Goal: Information Seeking & Learning: Learn about a topic

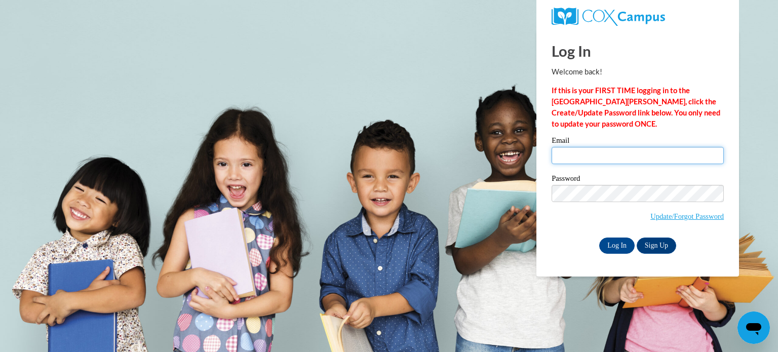
click at [656, 152] on input "Email" at bounding box center [638, 155] width 172 height 17
type input "nikayo@maryshelm.org"
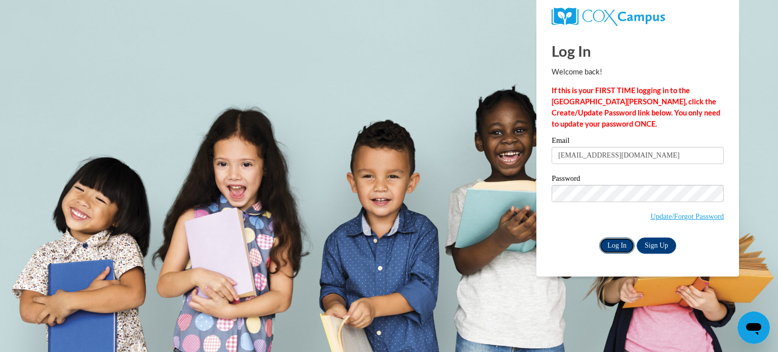
click at [620, 240] on input "Log In" at bounding box center [616, 246] width 35 height 16
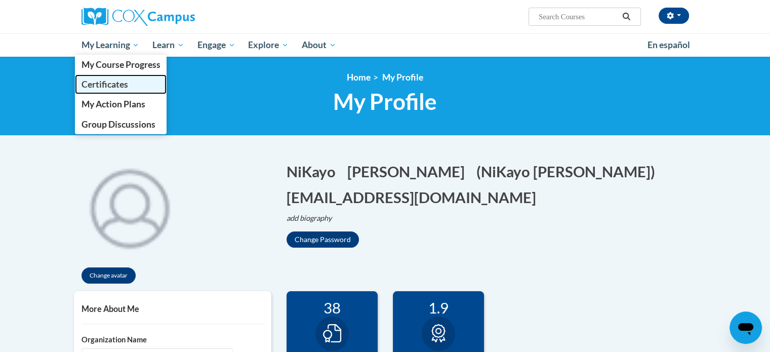
click at [106, 87] on span "Certificates" at bounding box center [104, 84] width 47 height 11
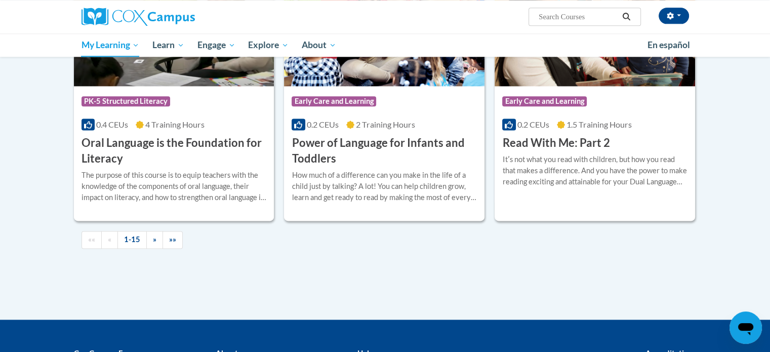
scroll to position [1344, 0]
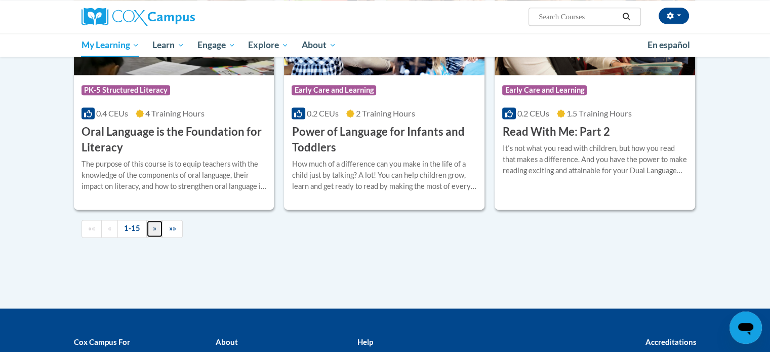
click at [150, 226] on link "»" at bounding box center [154, 229] width 17 height 18
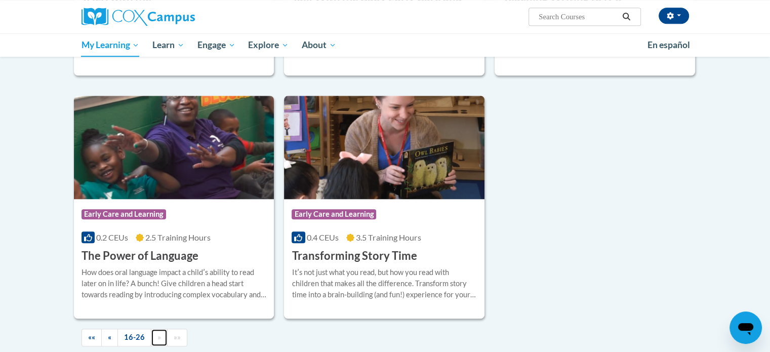
scroll to position [965, 0]
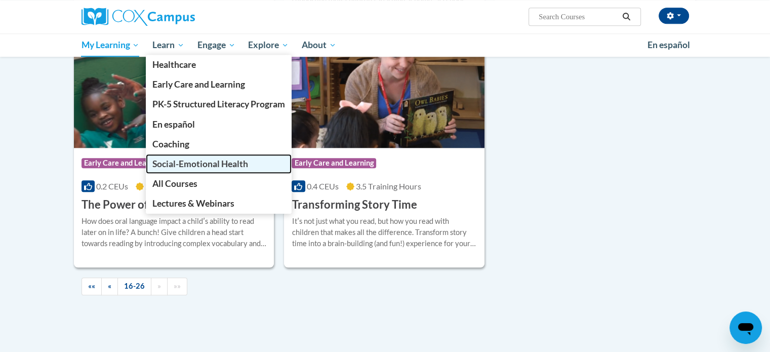
click at [190, 164] on span "Social-Emotional Health" at bounding box center [200, 164] width 96 height 11
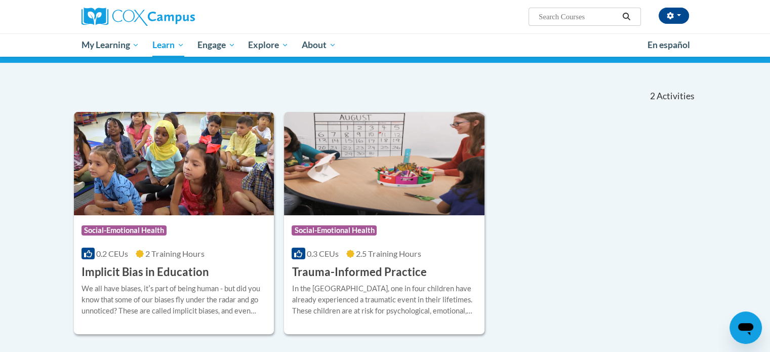
scroll to position [70, 0]
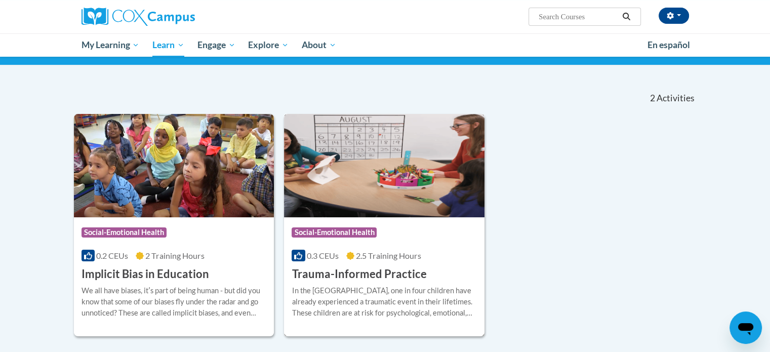
click at [357, 235] on span "Social-Emotional Health" at bounding box center [334, 232] width 85 height 10
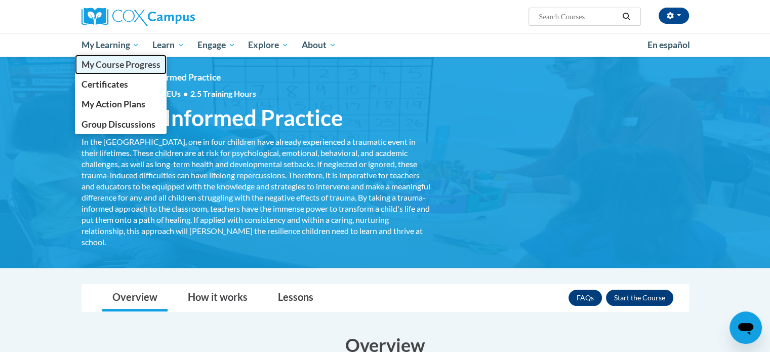
click at [113, 61] on span "My Course Progress" at bounding box center [120, 64] width 79 height 11
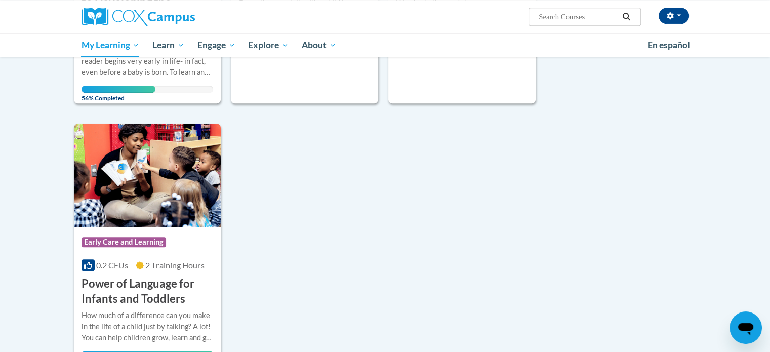
scroll to position [979, 0]
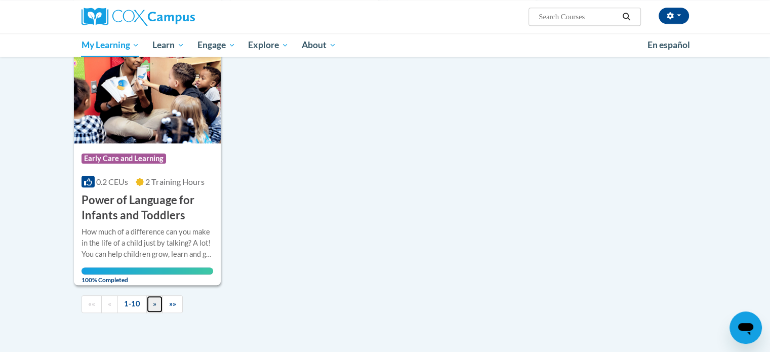
click at [156, 307] on link "»" at bounding box center [154, 304] width 17 height 18
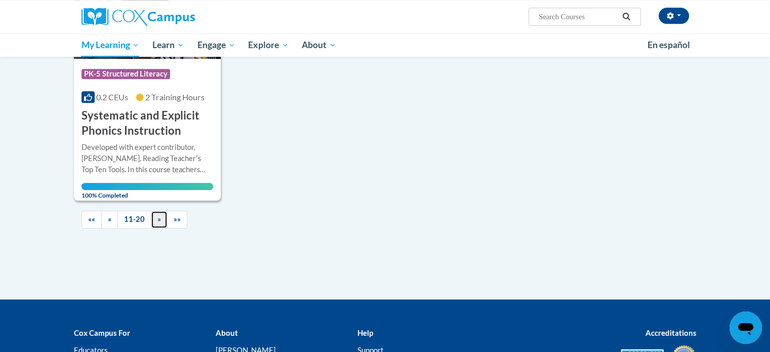
scroll to position [1060, 0]
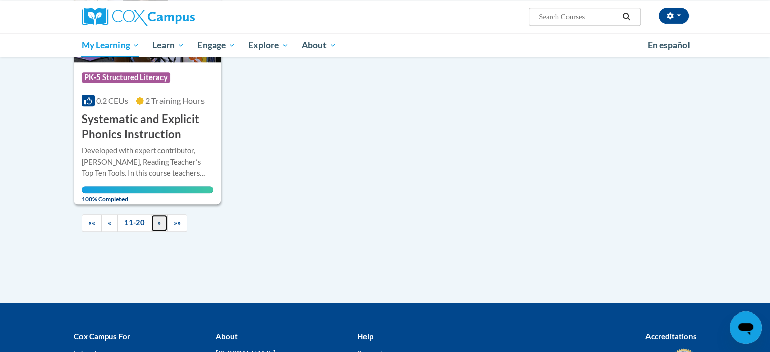
click at [161, 224] on link "»" at bounding box center [159, 223] width 17 height 18
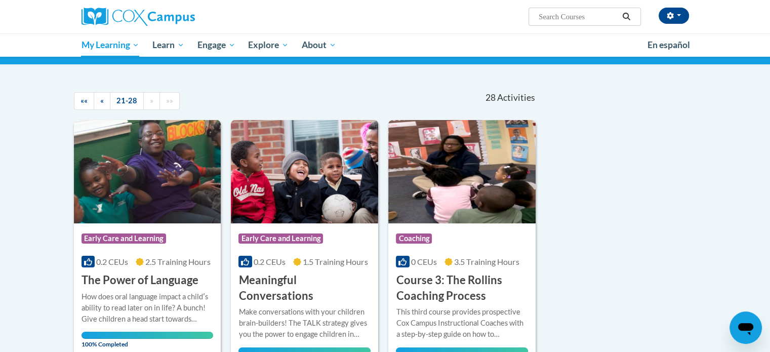
scroll to position [927, 0]
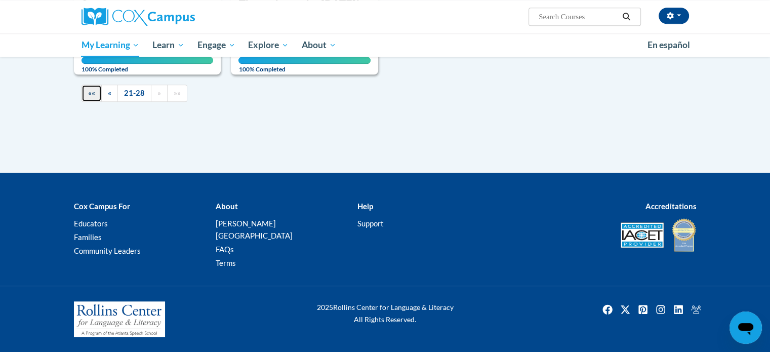
click at [90, 102] on link "««" at bounding box center [92, 94] width 20 height 18
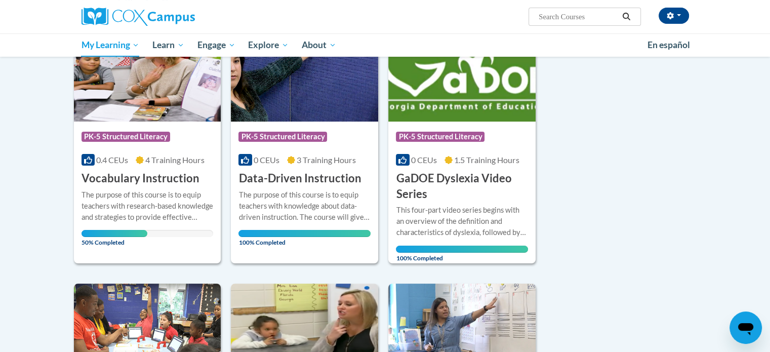
scroll to position [176, 0]
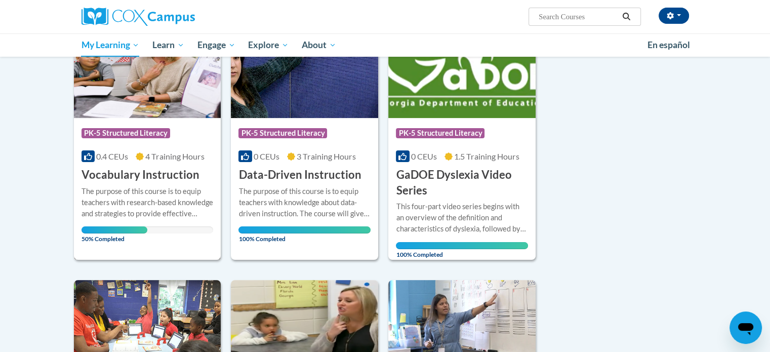
click at [134, 176] on h3 "Vocabulary Instruction" at bounding box center [141, 175] width 118 height 16
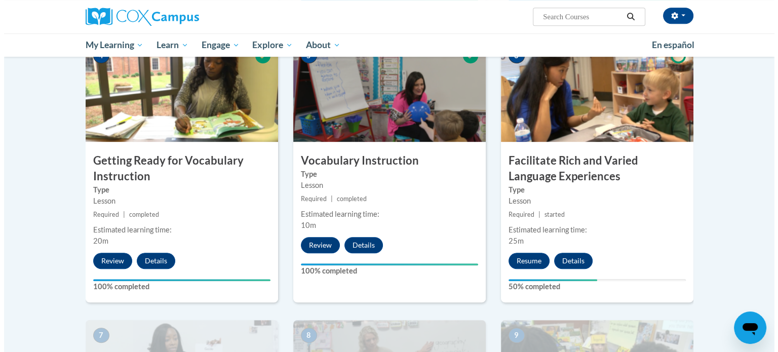
scroll to position [512, 0]
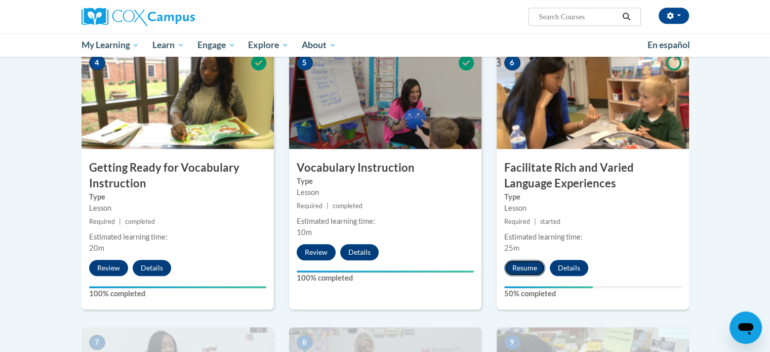
click at [524, 269] on button "Resume" at bounding box center [524, 268] width 41 height 16
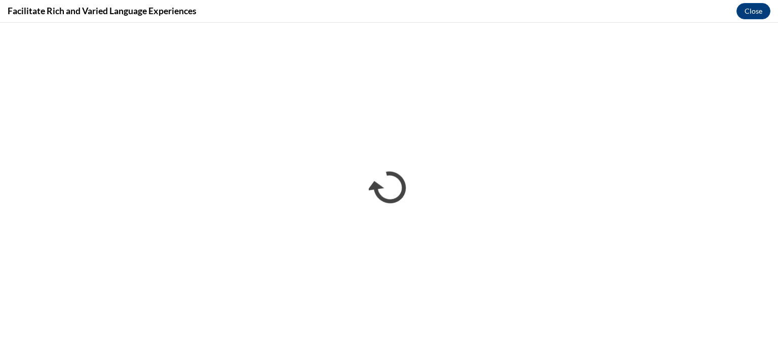
scroll to position [0, 0]
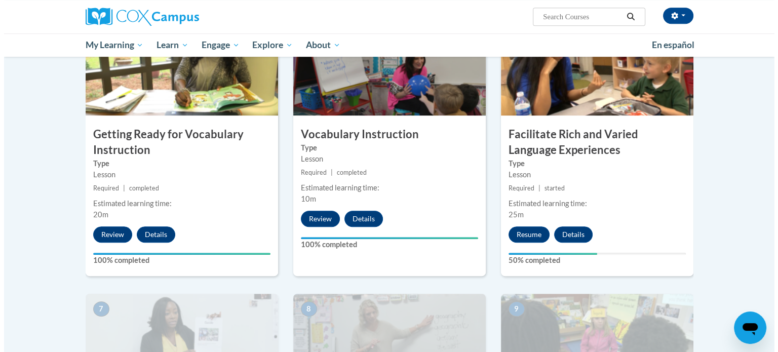
scroll to position [538, 0]
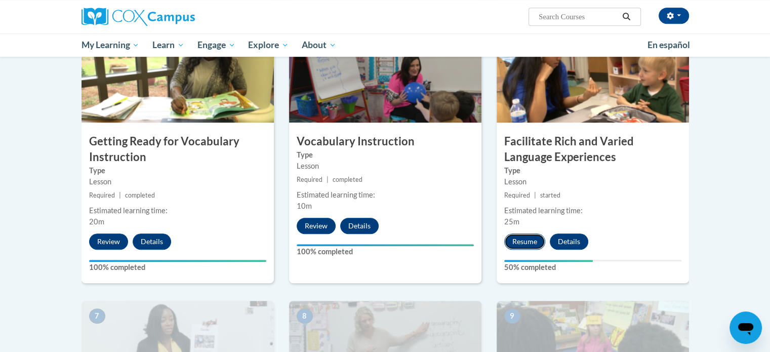
click at [523, 241] on button "Resume" at bounding box center [524, 241] width 41 height 16
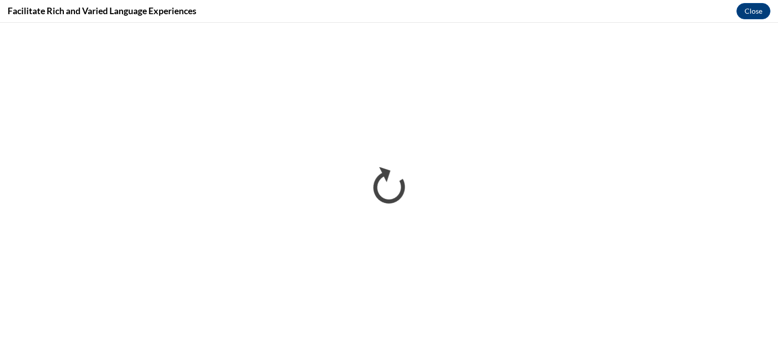
scroll to position [0, 0]
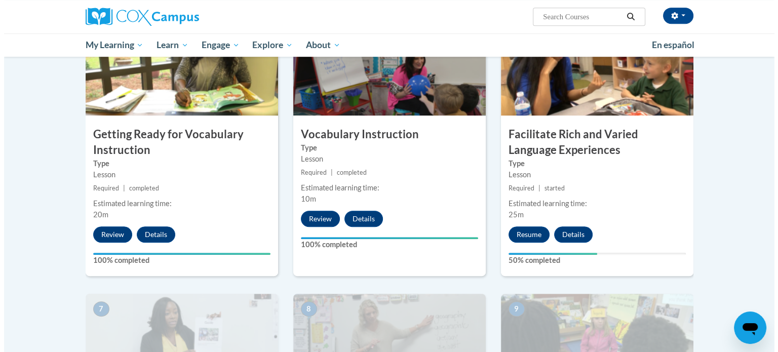
scroll to position [543, 0]
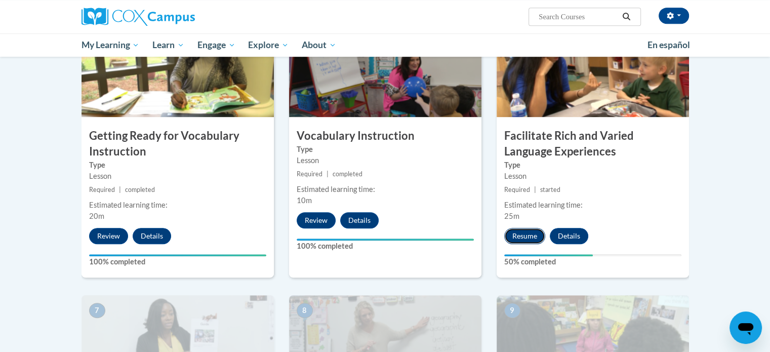
click at [527, 234] on button "Resume" at bounding box center [524, 236] width 41 height 16
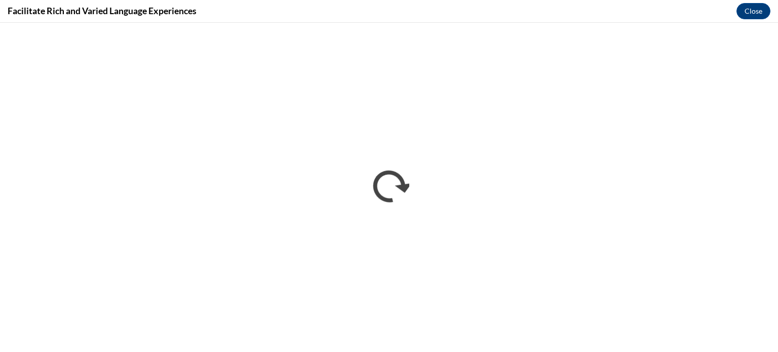
scroll to position [0, 0]
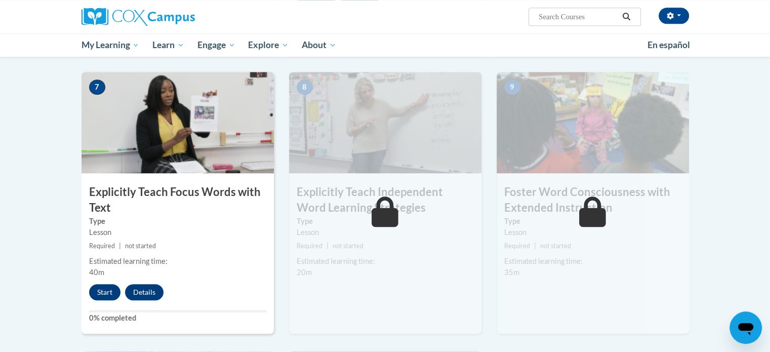
scroll to position [763, 0]
